Goal: Information Seeking & Learning: Learn about a topic

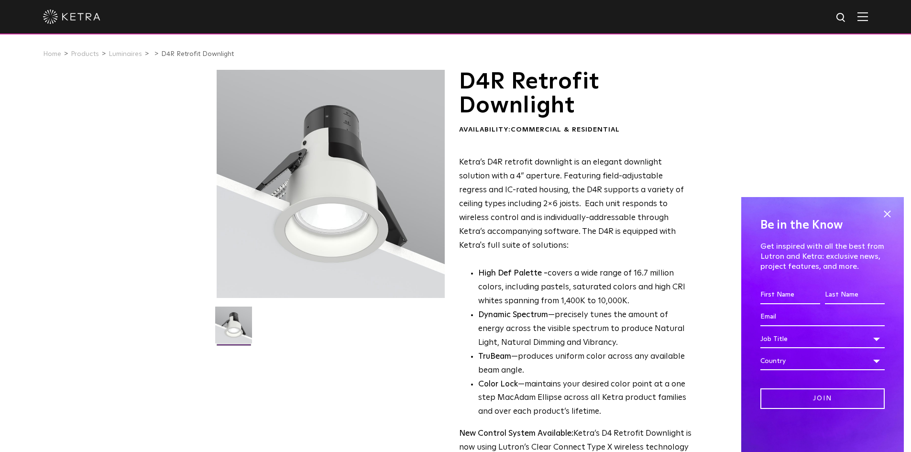
click at [880, 215] on div "Be in the Know Get inspired with all the best from Lutron and [PERSON_NAME]: ex…" at bounding box center [822, 324] width 163 height 255
click at [891, 216] on span at bounding box center [887, 214] width 14 height 14
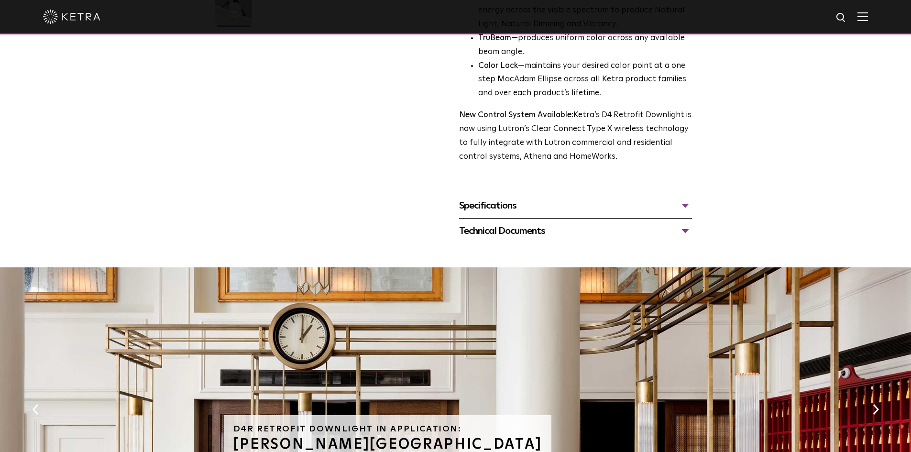
scroll to position [323, 0]
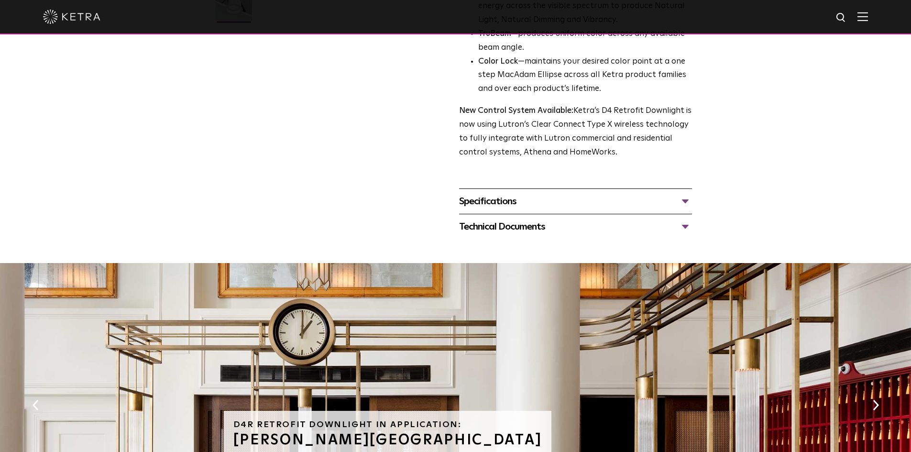
click at [685, 204] on div "Specifications" at bounding box center [575, 201] width 233 height 15
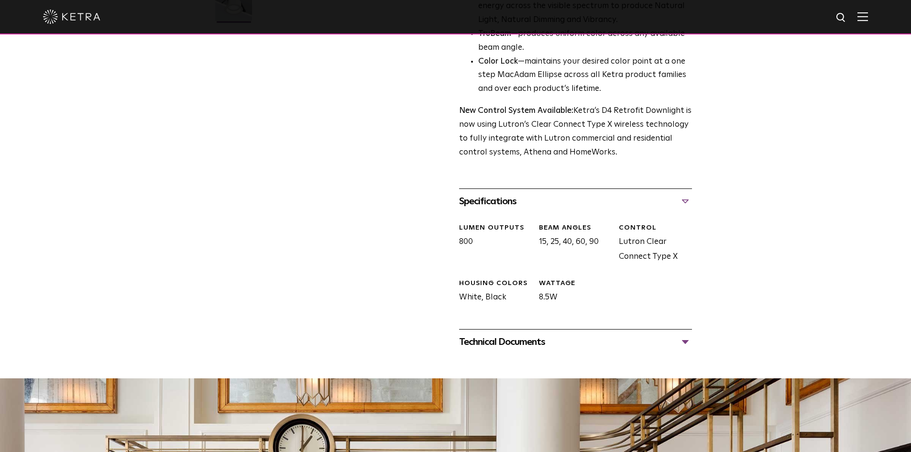
click at [693, 346] on div "D4R Retrofit Downlight Availability: Commercial & Residential Ketra’s D4R retro…" at bounding box center [456, 50] width 478 height 607
click at [687, 344] on div "Technical Documents" at bounding box center [575, 341] width 233 height 15
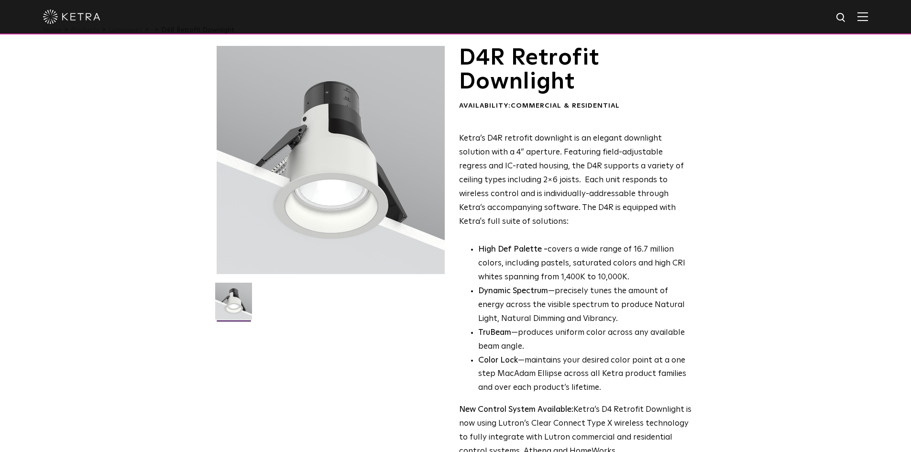
scroll to position [0, 0]
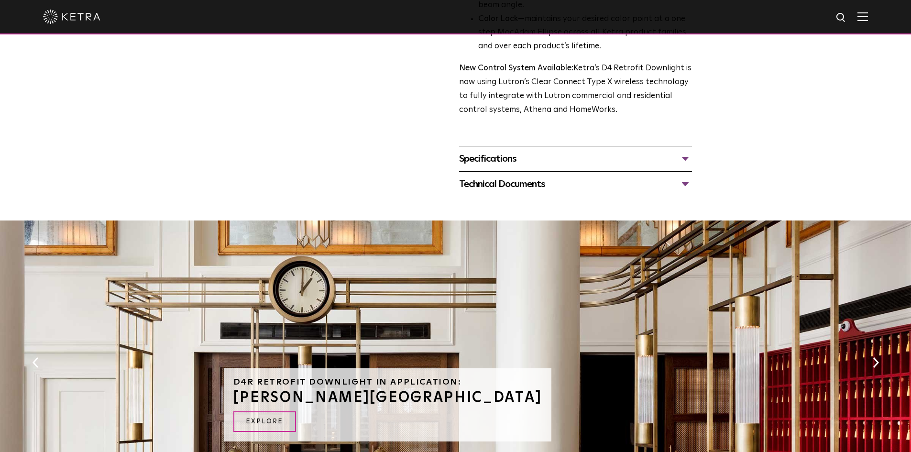
scroll to position [383, 0]
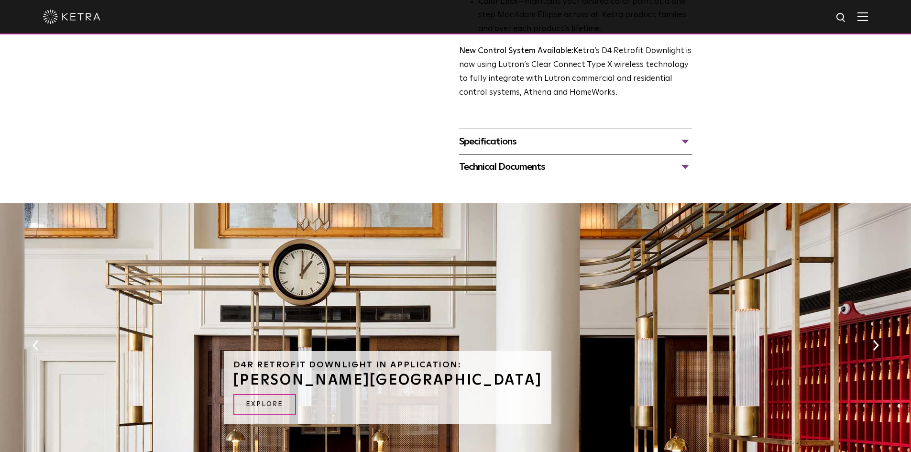
click at [485, 144] on div "Specifications" at bounding box center [575, 141] width 233 height 15
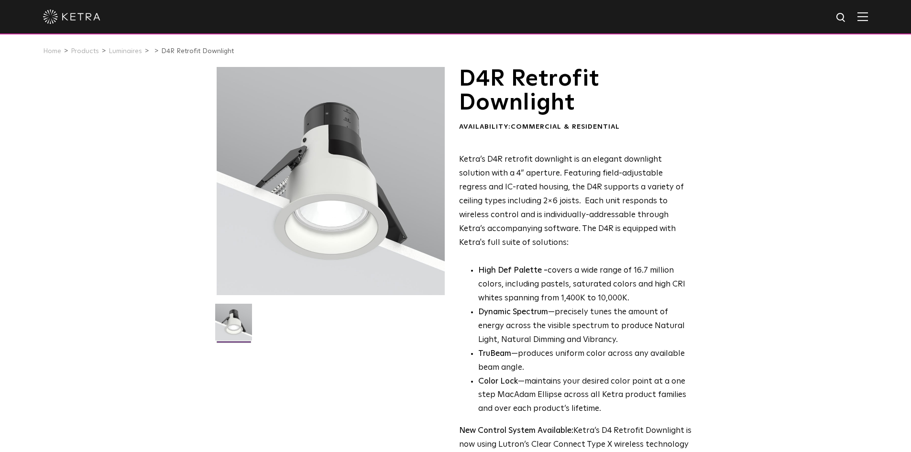
scroll to position [0, 0]
